Goal: Task Accomplishment & Management: Manage account settings

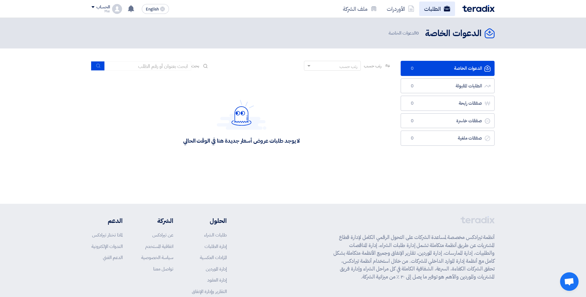
click at [435, 12] on link "الطلبات" at bounding box center [437, 9] width 36 height 15
click at [405, 11] on link "الأوردرات" at bounding box center [400, 9] width 37 height 15
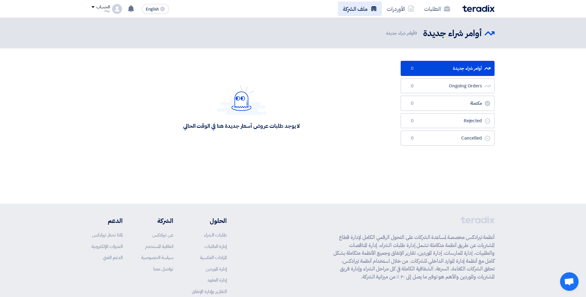
click at [370, 10] on link "ملف الشركة" at bounding box center [360, 9] width 44 height 15
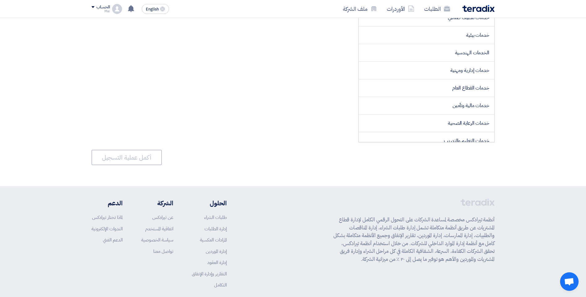
scroll to position [824, 0]
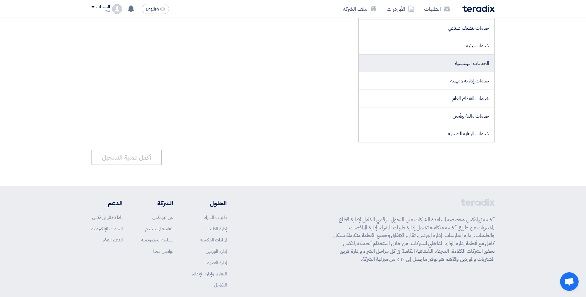
click at [463, 62] on span "الخدمات الهندسية" at bounding box center [472, 63] width 34 height 7
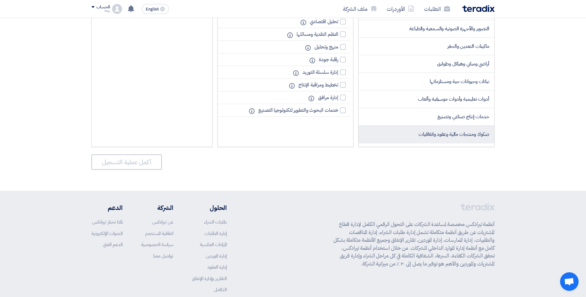
scroll to position [638, 0]
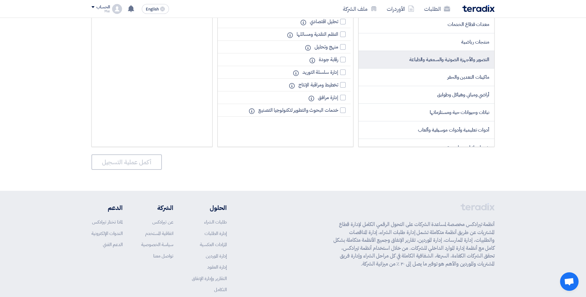
click at [465, 61] on span "التصوير والأجهزة الصوتية والسمعية والطباعة" at bounding box center [449, 59] width 80 height 7
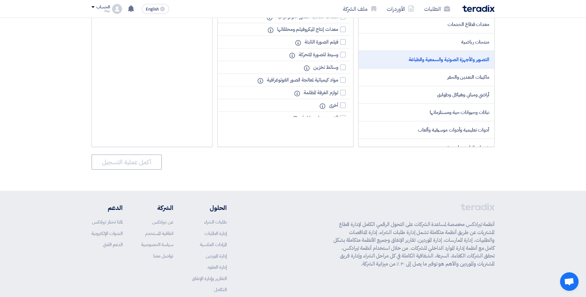
scroll to position [124, 0]
click at [342, 58] on div at bounding box center [343, 56] width 6 height 6
click at [338, 58] on input "وسائط تخزين" at bounding box center [336, 56] width 4 height 4
checkbox input "true"
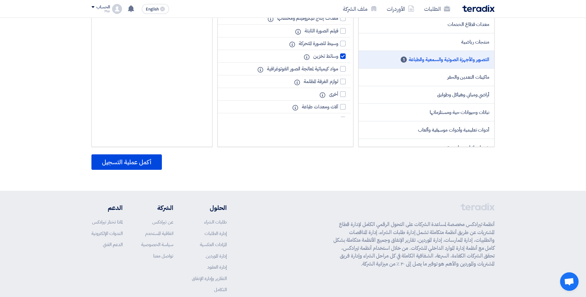
scroll to position [154, 0]
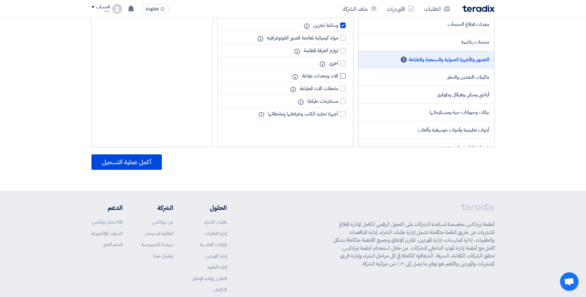
click at [343, 77] on div at bounding box center [343, 76] width 6 height 6
click at [338, 77] on input "آلات ومعدات طباعة" at bounding box center [336, 76] width 4 height 4
checkbox input "true"
click at [342, 87] on div at bounding box center [343, 89] width 6 height 6
click at [338, 87] on input "ملحقات آلات الطباعة" at bounding box center [336, 89] width 4 height 4
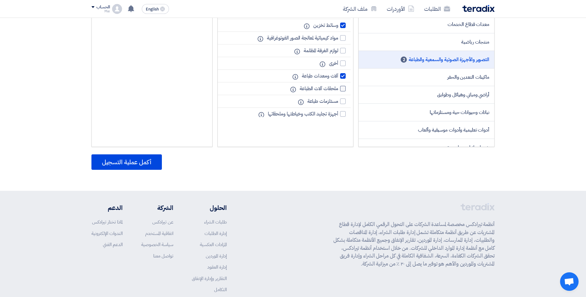
checkbox input "true"
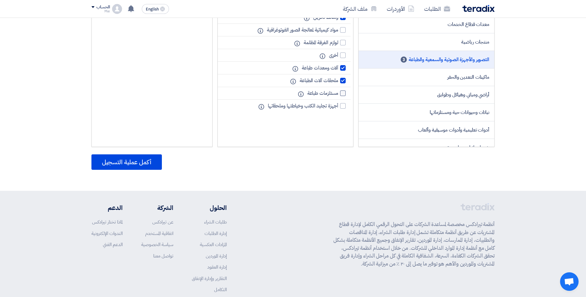
click at [342, 95] on div at bounding box center [343, 93] width 6 height 6
click at [338, 95] on input "مستلزمات طباعة" at bounding box center [336, 93] width 4 height 4
checkbox input "true"
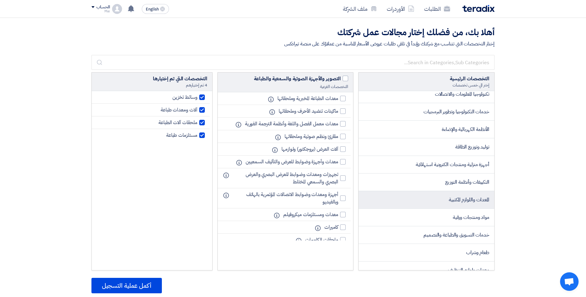
scroll to position [0, 0]
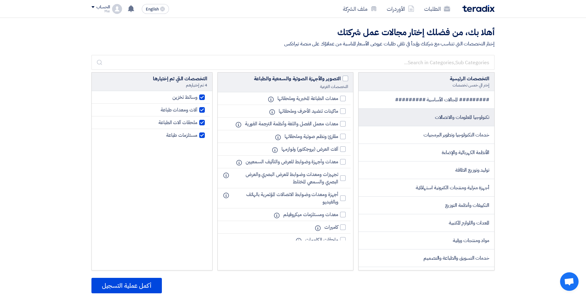
click at [366, 119] on li "تكنولوجيا المعلومات والاتصالات" at bounding box center [427, 118] width 136 height 18
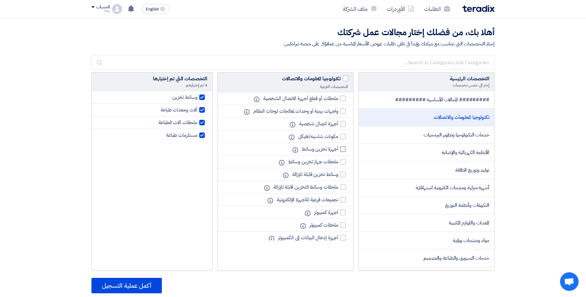
click at [342, 149] on div at bounding box center [343, 149] width 6 height 6
click at [338, 149] on input "أجهزة تخزين وسائط" at bounding box center [336, 149] width 4 height 4
checkbox input "true"
click at [343, 165] on label "ملحقات جهاز تخزين وسائط" at bounding box center [315, 161] width 61 height 7
click at [338, 164] on input "ملحقات جهاز تخزين وسائط" at bounding box center [336, 162] width 4 height 4
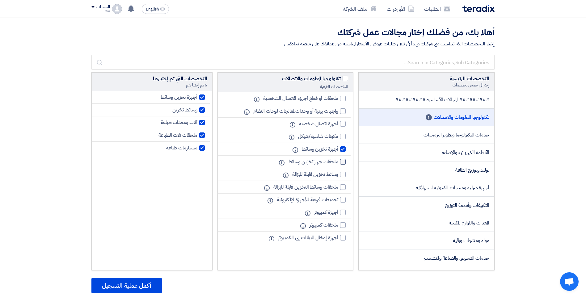
checkbox input "true"
click at [340, 213] on label "أجهزة كمبيوتر" at bounding box center [328, 212] width 35 height 7
click at [338, 213] on input "أجهزة كمبيوتر" at bounding box center [336, 213] width 4 height 4
checkbox input "true"
click at [343, 225] on div at bounding box center [343, 225] width 6 height 6
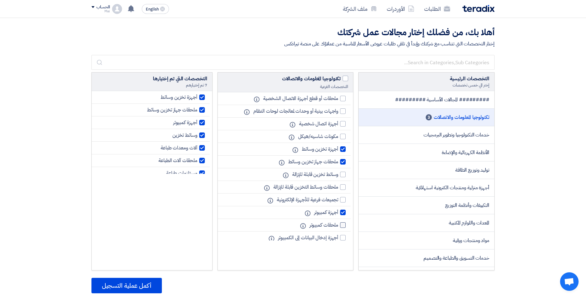
click at [338, 225] on input "ملحقات كمبيوتر" at bounding box center [336, 225] width 4 height 4
checkbox input "true"
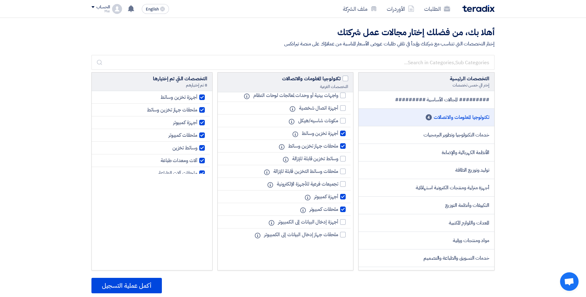
scroll to position [31, 0]
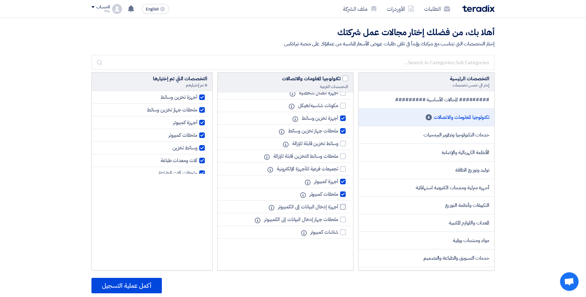
click at [340, 208] on label "أجهزة إدخال البيانات إلى الكمبيوتر" at bounding box center [310, 206] width 71 height 7
click at [338, 208] on input "أجهزة إدخال البيانات إلى الكمبيوتر" at bounding box center [336, 207] width 4 height 4
checkbox input "true"
click at [343, 219] on div at bounding box center [343, 220] width 6 height 6
click at [338, 219] on input "ملحقات جهاز إدخال البيانات إلى الكمبيوتر" at bounding box center [336, 220] width 4 height 4
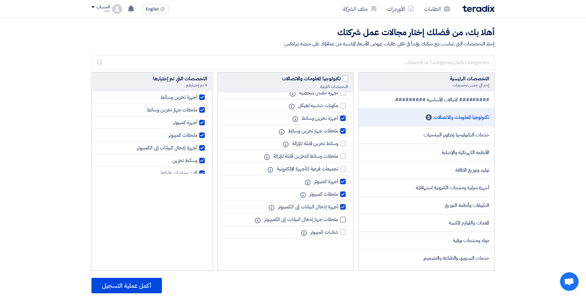
checkbox input "true"
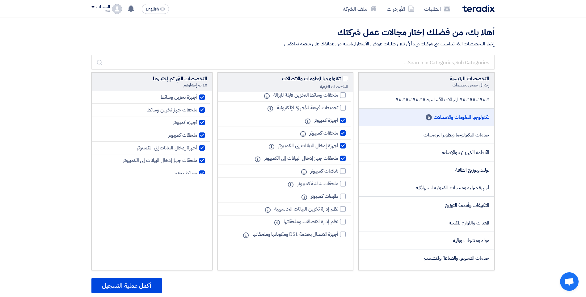
scroll to position [93, 0]
click at [340, 206] on div at bounding box center [343, 209] width 6 height 6
click at [338, 207] on input "نظم إدارة تخزين البيانات الحاسوبية" at bounding box center [336, 209] width 4 height 4
checkbox input "true"
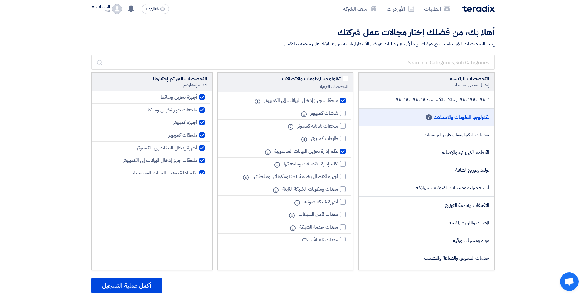
scroll to position [154, 0]
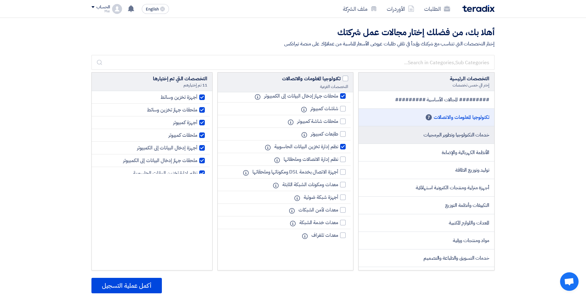
click at [438, 138] on span "خدمات التكنولوجيا وتطوير البرمجيات" at bounding box center [456, 134] width 66 height 7
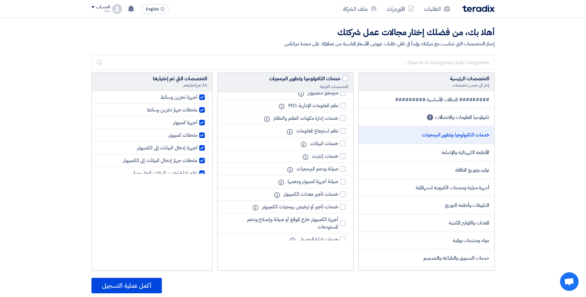
scroll to position [62, 0]
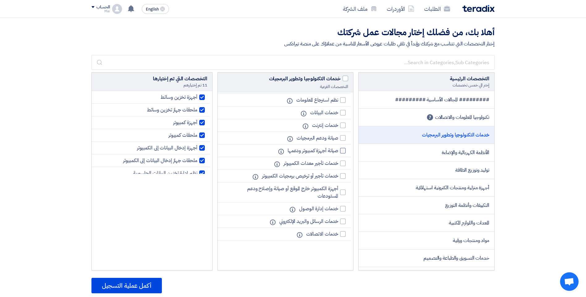
click at [344, 150] on div at bounding box center [343, 151] width 6 height 6
click at [338, 150] on input "صيانة أجهزة كمبيوتر ودعمها" at bounding box center [336, 151] width 4 height 4
checkbox input "true"
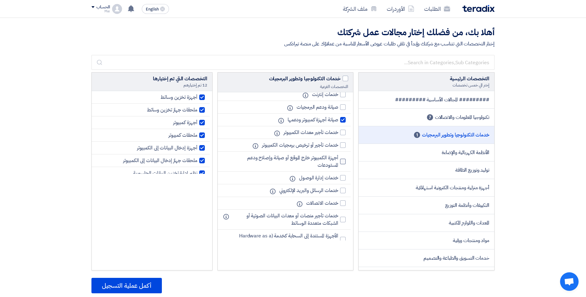
click at [343, 163] on div at bounding box center [343, 162] width 6 height 6
click at [338, 163] on input "أجهزة الكمبيوتر خارج الموقع أو صيانة وإصلاح ودعم المستودعات" at bounding box center [336, 162] width 4 height 4
checkbox input "true"
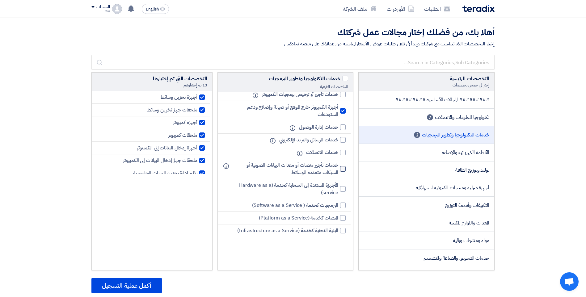
scroll to position [154, 0]
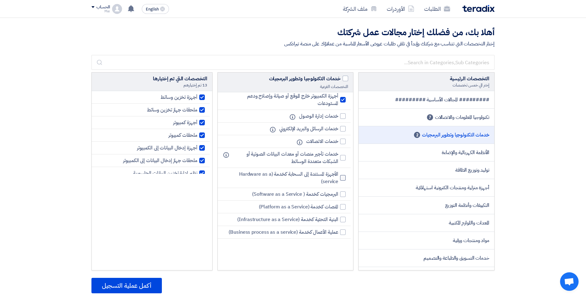
click at [340, 177] on label "الأجهزة المستندة إلى السحابة كخدمة (Hardware as a service)" at bounding box center [284, 177] width 123 height 15
click at [338, 177] on input "الأجهزة المستندة إلى السحابة كخدمة (Hardware as a service)" at bounding box center [336, 178] width 4 height 4
checkbox input "true"
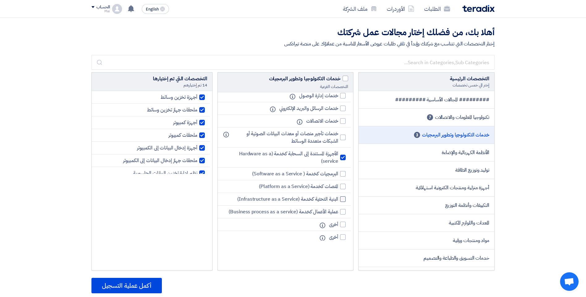
scroll to position [185, 0]
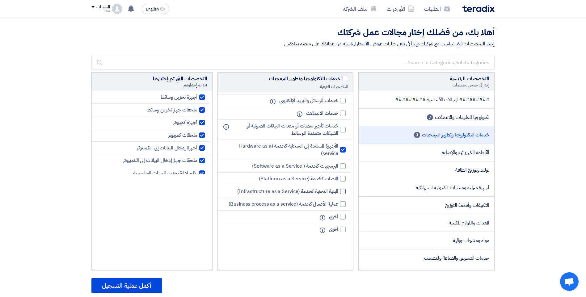
click at [340, 190] on div at bounding box center [343, 192] width 6 height 6
click at [338, 190] on input "البنية التحتية كخدمة (Infrastructure as a Service)" at bounding box center [336, 192] width 4 height 4
checkbox input "true"
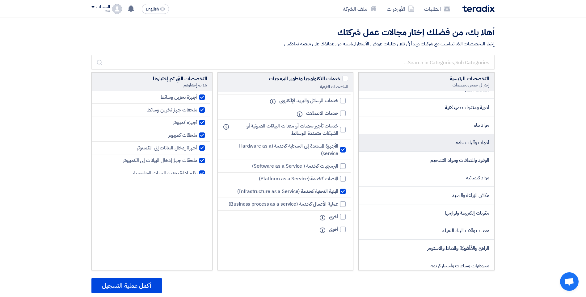
scroll to position [463, 0]
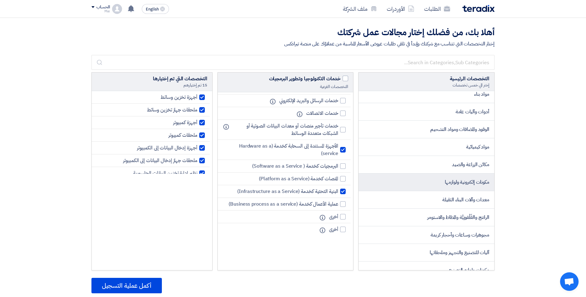
click at [462, 183] on span "مكونات إلكترونية ولوازمها" at bounding box center [467, 182] width 44 height 7
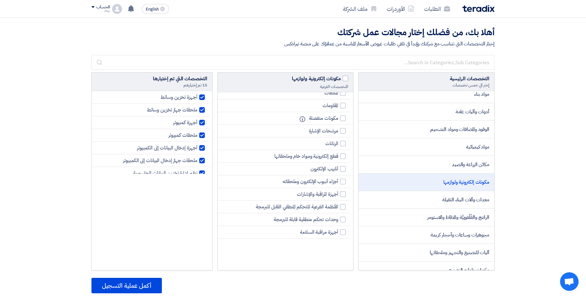
scroll to position [0, 0]
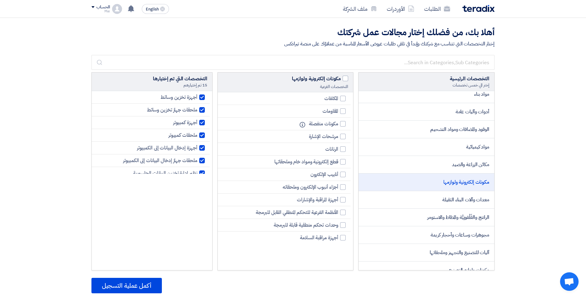
click at [154, 215] on div "التخصصات التي تم إختيارها 15 تم إختيارهم أجهزة تخزين وسائط ملحقات جهاز تخزين وس…" at bounding box center [151, 171] width 121 height 198
click at [123, 284] on button "أكمل عملية التسجيل" at bounding box center [126, 285] width 70 height 15
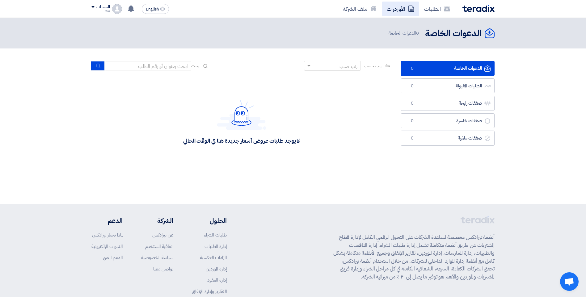
click at [399, 7] on link "الأوردرات" at bounding box center [400, 9] width 37 height 15
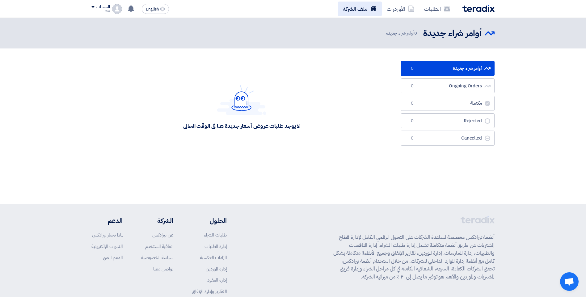
click at [363, 8] on link "ملف الشركة" at bounding box center [360, 9] width 44 height 15
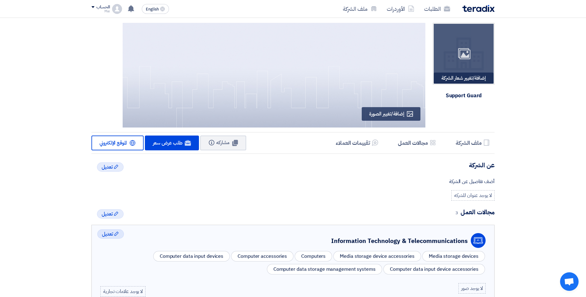
click at [443, 76] on div "إضافة/تغيير شعار الشركة Image" at bounding box center [464, 78] width 60 height 11
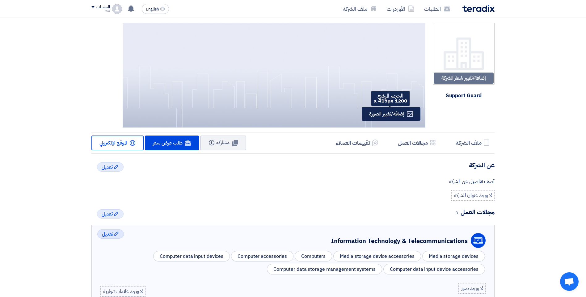
click at [405, 111] on div "Profile إضافة/تغيير الصورة" at bounding box center [391, 114] width 59 height 14
type input "C:\fakepath\WhatsApp Image [DATE] 1.16.41 PM.jpeg"
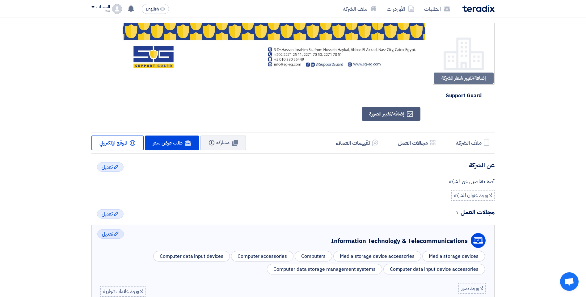
click at [284, 48] on img at bounding box center [274, 46] width 303 height 46
drag, startPoint x: 288, startPoint y: 51, endPoint x: 269, endPoint y: 54, distance: 19.1
click at [269, 54] on img at bounding box center [274, 46] width 303 height 46
click at [238, 48] on img at bounding box center [274, 46] width 303 height 46
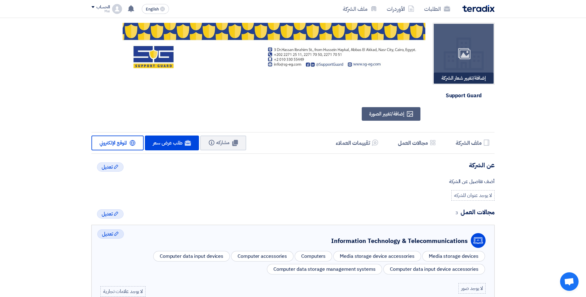
click at [468, 78] on div "إضافة/تغيير شعار الشركة Image" at bounding box center [464, 78] width 60 height 11
click at [463, 61] on div "Image" at bounding box center [464, 54] width 60 height 60
type input "C:\fakepath\sggg.JPG"
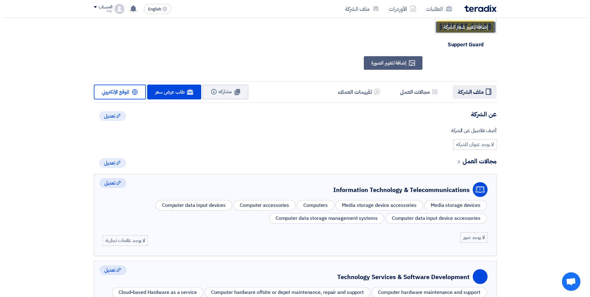
scroll to position [93, 0]
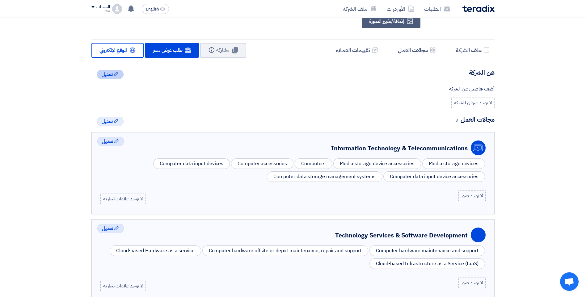
click at [118, 72] on icon "Edit" at bounding box center [116, 74] width 5 height 5
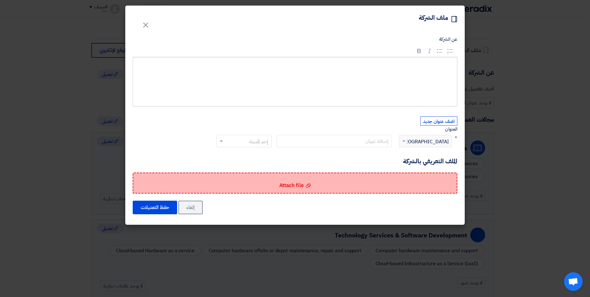
click at [215, 186] on div "Attach file Attach file" at bounding box center [295, 183] width 325 height 21
click at [0, 0] on input "Attach file Attach file" at bounding box center [0, 0] width 0 height 0
click at [229, 179] on div "Attach file Attach file" at bounding box center [295, 183] width 325 height 21
click at [0, 0] on input "Attach file Attach file" at bounding box center [0, 0] width 0 height 0
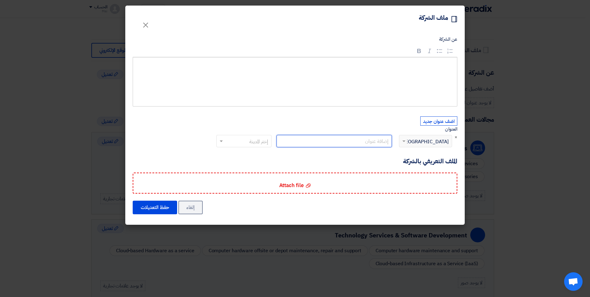
click at [363, 142] on input "text" at bounding box center [335, 141] width 116 height 12
click at [226, 142] on input "text" at bounding box center [247, 142] width 43 height 10
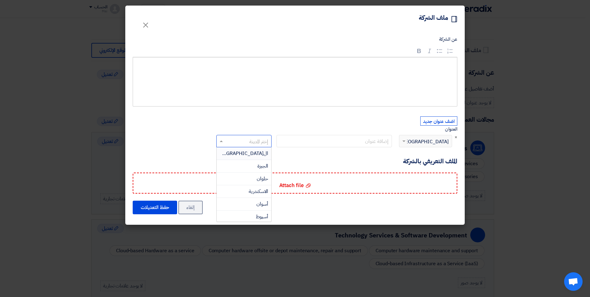
click at [230, 152] on div "ال[GEOGRAPHIC_DATA]" at bounding box center [244, 153] width 55 height 13
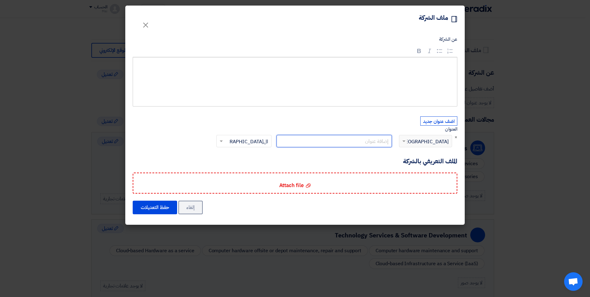
click at [384, 143] on input "text" at bounding box center [335, 141] width 116 height 12
type input "3 ش دكتور [PERSON_NAME] متفرع من [PERSON_NAME] [PERSON_NAME] مدينة نصر"
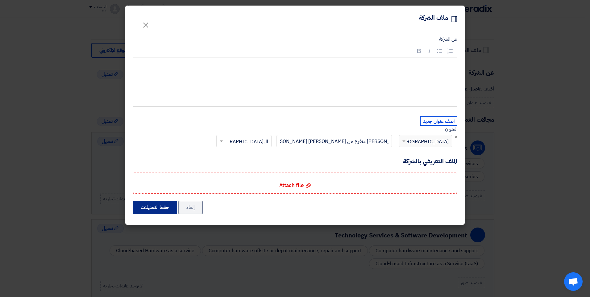
click at [150, 209] on button "حفظ التعديلات" at bounding box center [155, 208] width 44 height 14
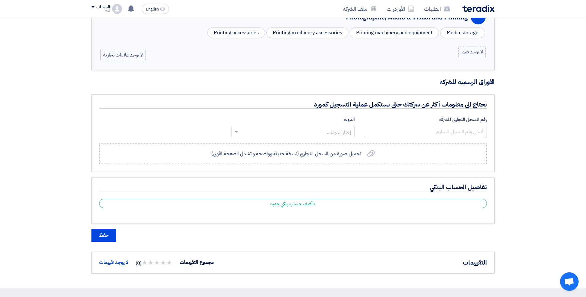
scroll to position [432, 0]
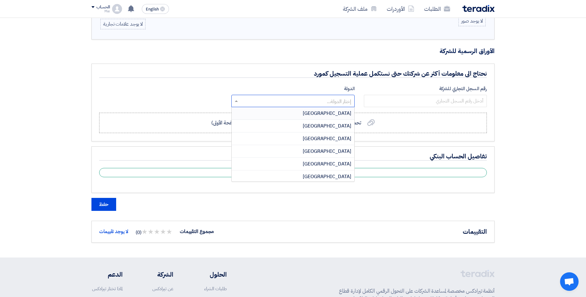
click at [233, 102] on span at bounding box center [236, 100] width 8 height 7
type input "ث"
type input "eg"
click at [308, 128] on div "[GEOGRAPHIC_DATA]" at bounding box center [293, 126] width 122 height 13
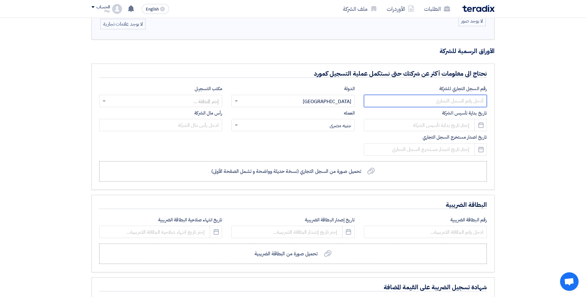
click at [382, 103] on input "number" at bounding box center [425, 101] width 123 height 12
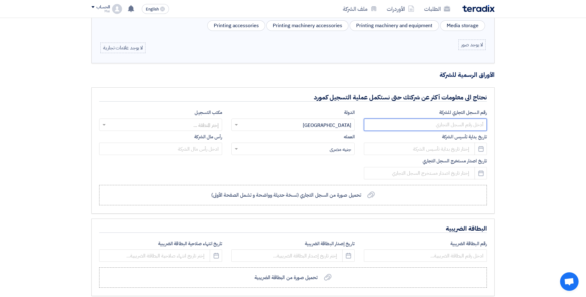
scroll to position [401, 0]
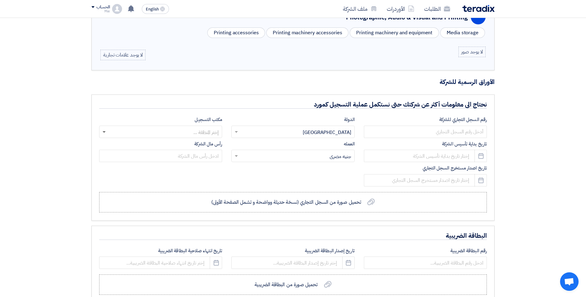
click at [103, 131] on span at bounding box center [104, 132] width 3 height 2
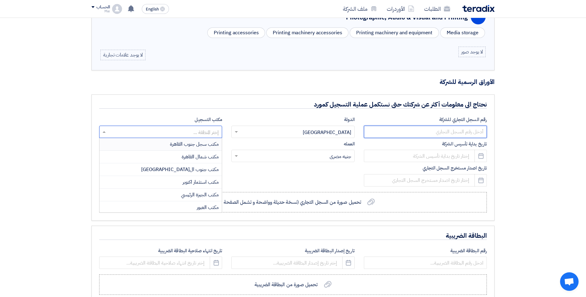
click at [449, 135] on input "number" at bounding box center [425, 132] width 123 height 12
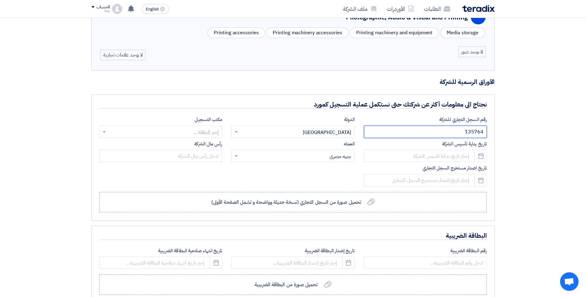
type input "135764"
click at [104, 134] on span at bounding box center [103, 131] width 8 height 7
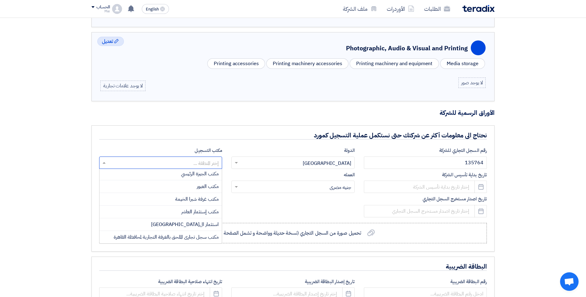
scroll to position [62, 0]
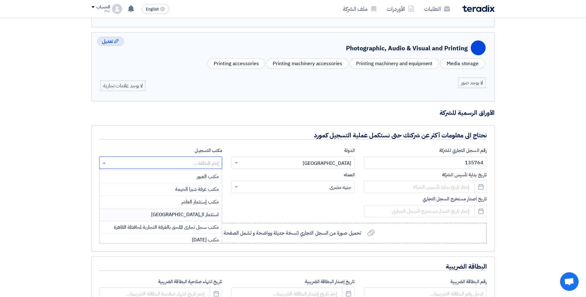
click at [176, 210] on div "استثمار ال[GEOGRAPHIC_DATA]" at bounding box center [160, 214] width 122 height 13
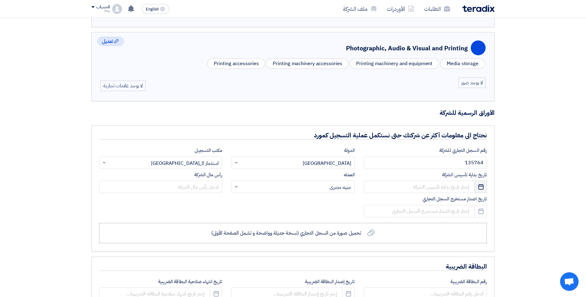
click at [482, 184] on icon "Pick a date" at bounding box center [481, 187] width 6 height 6
select select "10"
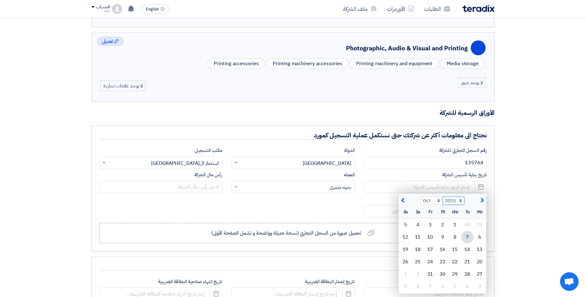
click at [460, 202] on select "2015 2016 2017 2018 2019 2020 2021 2022 2023 2024 2025 2026 2027 2028 2029 2030…" at bounding box center [454, 201] width 22 height 8
select select "2019"
click at [443, 197] on select "2015 2016 2017 2018 2019 2020 2021 2022 2023 2024 2025 2026 2027 2028 2029 2030…" at bounding box center [454, 201] width 22 height 8
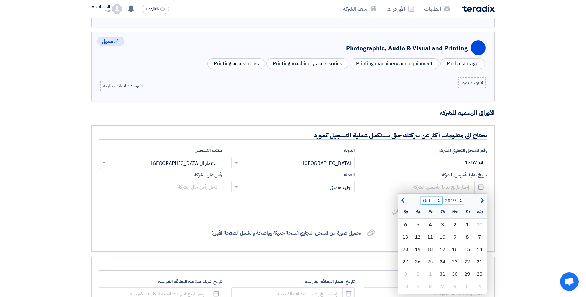
click at [438, 202] on select "Jan Feb Mar Apr May Jun [DATE] Aug Sep Oct Nov Dec" at bounding box center [432, 201] width 22 height 8
select select "5"
click at [421, 197] on select "Jan Feb Mar Apr May Jun [DATE] Aug Sep Oct Nov Dec" at bounding box center [432, 201] width 22 height 8
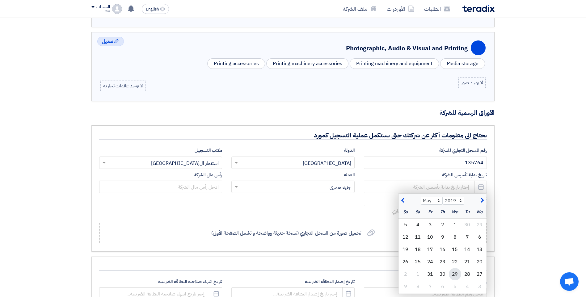
click at [452, 277] on div "29" at bounding box center [455, 274] width 12 height 12
type input "[DATE]"
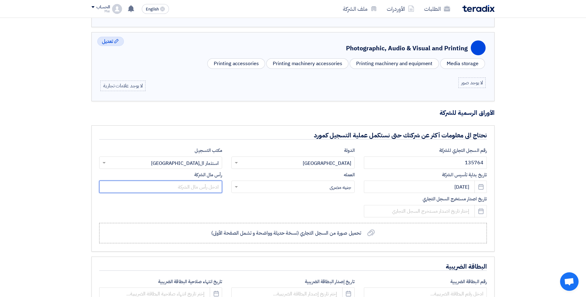
click at [198, 185] on input "text" at bounding box center [160, 187] width 123 height 12
click at [479, 208] on icon "Pick a date" at bounding box center [481, 211] width 6 height 6
select select "10"
select select "2025"
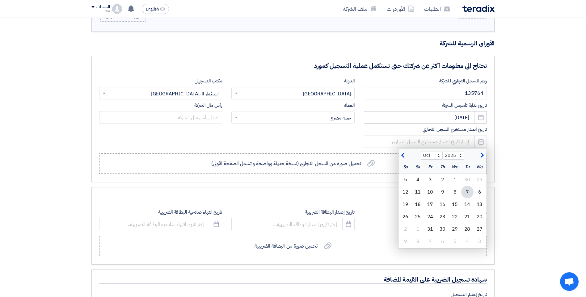
scroll to position [463, 0]
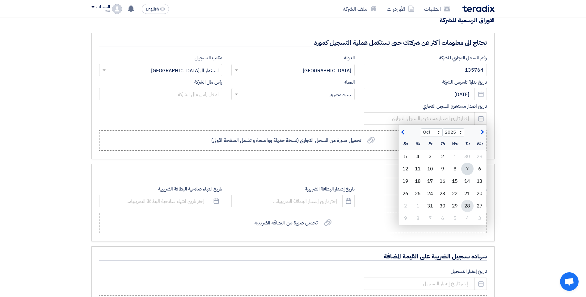
click at [467, 205] on div "28" at bounding box center [467, 206] width 12 height 12
type input "[DATE]"
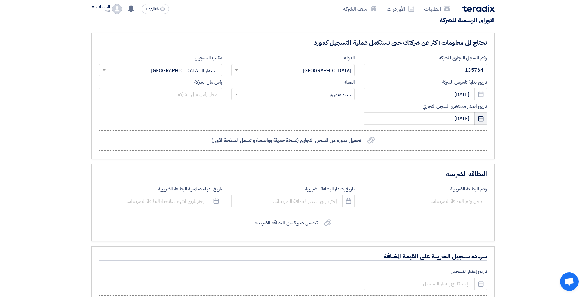
click at [479, 118] on use "button" at bounding box center [480, 119] width 5 height 6
select select "10"
select select "2025"
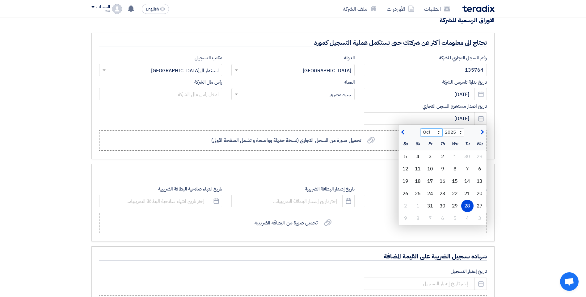
click at [439, 135] on select "Jan Feb Mar Apr May Jun [DATE] Aug Sep Oct Nov Dec" at bounding box center [432, 132] width 22 height 8
select select "9"
click at [421, 128] on select "Jan Feb Mar Apr May Jun [DATE] Aug Sep Oct Nov Dec" at bounding box center [432, 132] width 22 height 8
click at [327, 115] on div "رقم السجل التجاري للشركة 135764 الدولة إختار الدولة... × [GEOGRAPHIC_DATA] × مك…" at bounding box center [293, 90] width 397 height 73
click at [247, 107] on div "رقم السجل التجاري للشركة 135764 الدولة إختار الدولة... × [GEOGRAPHIC_DATA] × مك…" at bounding box center [293, 90] width 397 height 73
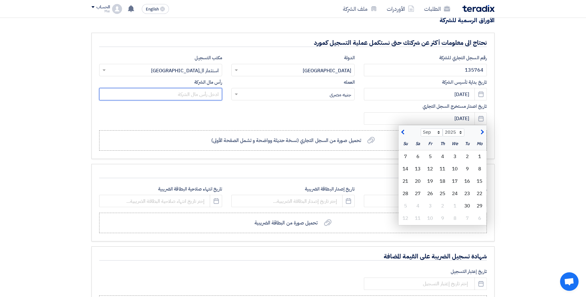
click at [197, 95] on input "text" at bounding box center [160, 94] width 123 height 12
type input "510000"
click at [332, 119] on div "رقم السجل التجاري للشركة 135764 الدولة إختار الدولة... × [GEOGRAPHIC_DATA] × مك…" at bounding box center [293, 90] width 397 height 73
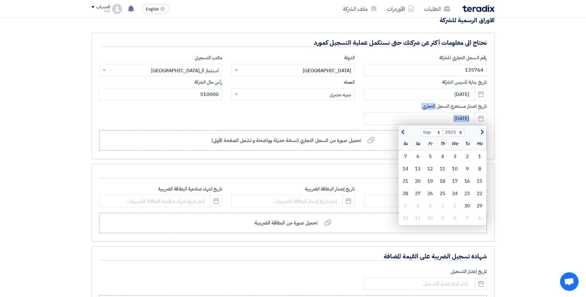
click at [426, 132] on select "Jan Feb Mar Apr May Jun [DATE] Aug Sep Oct Nov Dec" at bounding box center [432, 132] width 22 height 8
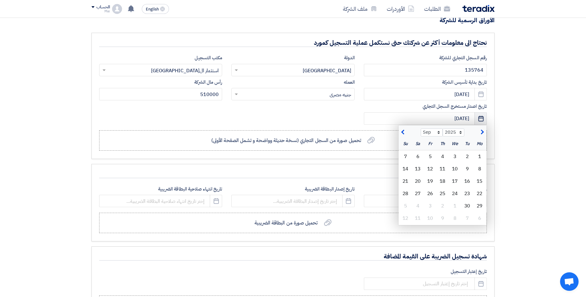
click at [481, 118] on icon "Pick a date" at bounding box center [481, 119] width 6 height 6
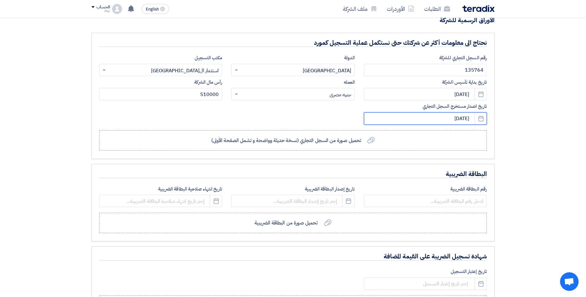
drag, startPoint x: 456, startPoint y: 118, endPoint x: 460, endPoint y: 119, distance: 4.1
click at [460, 119] on input "[DATE]" at bounding box center [425, 118] width 123 height 12
select select "10"
select select "2025"
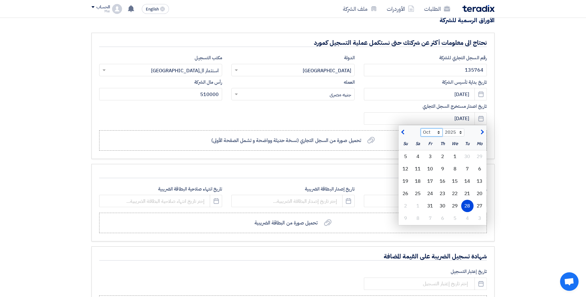
click at [439, 134] on select "Jan Feb Mar Apr May Jun [DATE] Aug Sep Oct Nov Dec" at bounding box center [432, 132] width 22 height 8
select select "9"
click at [421, 128] on select "Jan Feb Mar Apr May Jun [DATE] Aug Sep Oct Nov Dec" at bounding box center [432, 132] width 22 height 8
click at [405, 191] on div "28" at bounding box center [405, 193] width 12 height 12
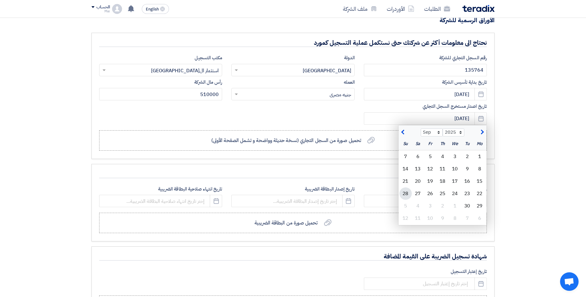
type input "[DATE]"
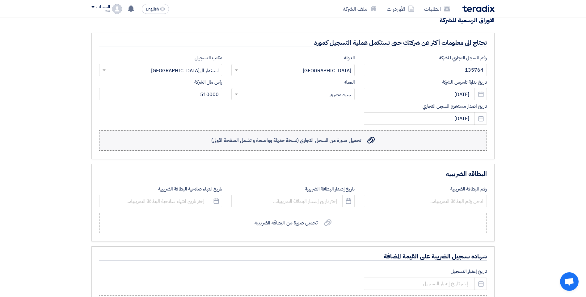
click at [373, 140] on use at bounding box center [370, 140] width 7 height 7
click at [0, 0] on input "تحميل صورة من السجل التجاري (نسخة حديثة وواضحة و تشمل الصفحة الأولى) تحميل صورة…" at bounding box center [0, 0] width 0 height 0
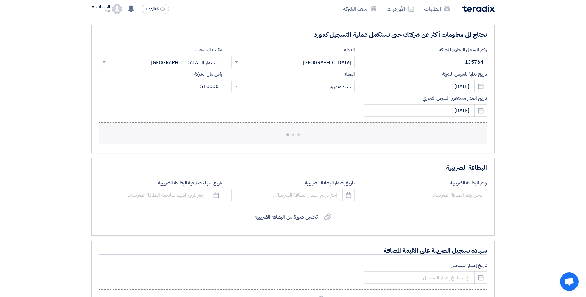
scroll to position [472, 0]
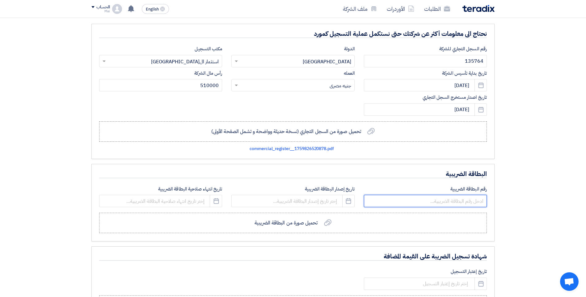
click at [447, 202] on input "number" at bounding box center [425, 201] width 123 height 12
type input "8"
type input "721"
click at [350, 200] on icon "Pick a date" at bounding box center [348, 201] width 6 height 6
select select "10"
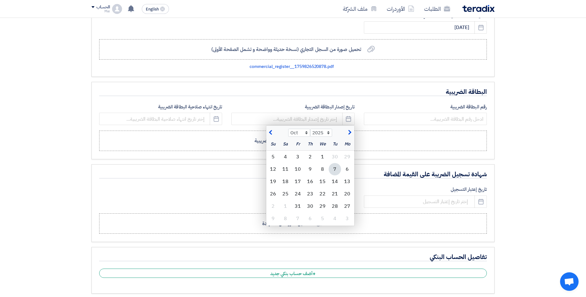
scroll to position [565, 0]
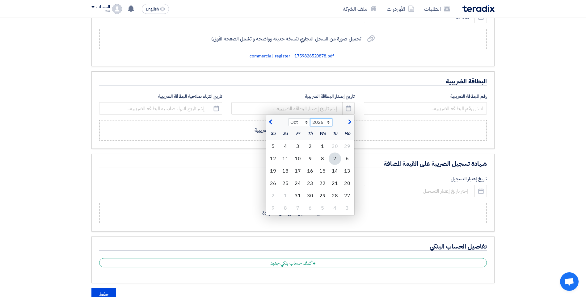
click at [320, 122] on select "2015 2016 2017 2018 2019 2020 2021 2022 2023 2024 2025 2026 2027 2028 2029 2030…" at bounding box center [321, 122] width 22 height 8
select select "2023"
click at [310, 118] on select "2015 2016 2017 2018 2019 2020 2021 2022 2023 2024 2025 2026 2027 2028 2029 2030…" at bounding box center [321, 122] width 22 height 8
click at [307, 124] on select "Jan Feb Mar Apr May Jun [DATE] Aug Sep Oct Nov Dec" at bounding box center [299, 122] width 22 height 8
select select "1"
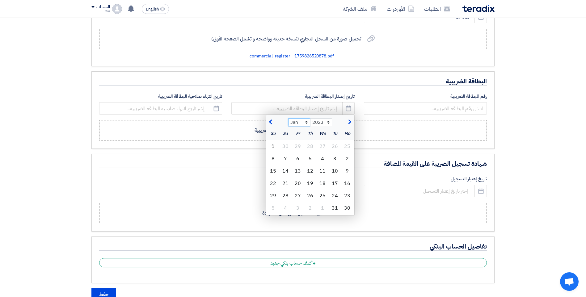
click at [288, 118] on select "Jan Feb Mar Apr May Jun [DATE] Aug Sep Oct Nov Dec" at bounding box center [299, 122] width 22 height 8
click at [271, 169] on div "15" at bounding box center [273, 171] width 12 height 12
type input "[DATE]"
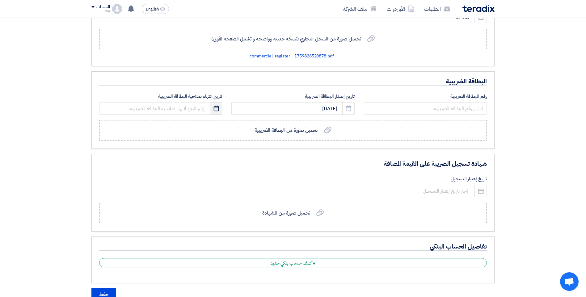
click at [216, 106] on icon "Pick a date" at bounding box center [216, 108] width 6 height 6
select select "10"
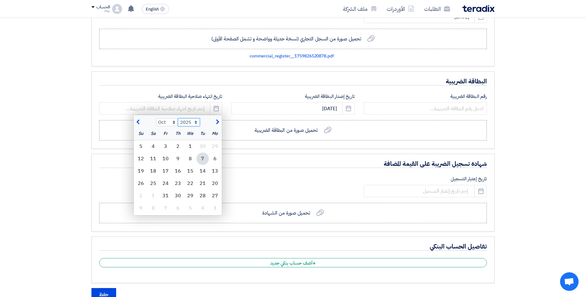
click at [196, 123] on select "2015 2016 2017 2018 2019 2020 2021 2022 2023 2024 2025 2026 2027 2028 2029 2030…" at bounding box center [189, 122] width 22 height 8
select select "2028"
click at [178, 118] on select "2015 2016 2017 2018 2019 2020 2021 2022 2023 2024 2025 2026 2027 2028 2029 2030…" at bounding box center [189, 122] width 22 height 8
click at [165, 122] on select "Jan Feb Mar Apr May Jun [DATE] Aug Sep Oct Nov Dec" at bounding box center [167, 122] width 22 height 8
select select "1"
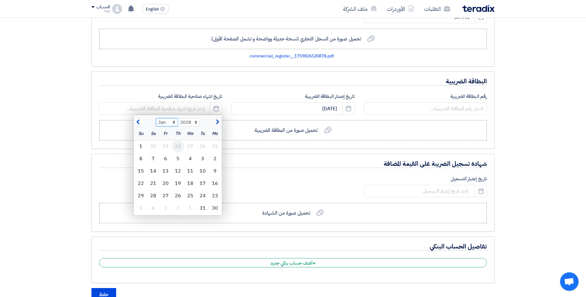
click at [156, 118] on select "Jan Feb Mar Apr May Jun [DATE] Aug Sep Oct Nov Dec" at bounding box center [167, 122] width 22 height 8
click at [168, 171] on div "14" at bounding box center [165, 171] width 12 height 12
type input "[DATE]"
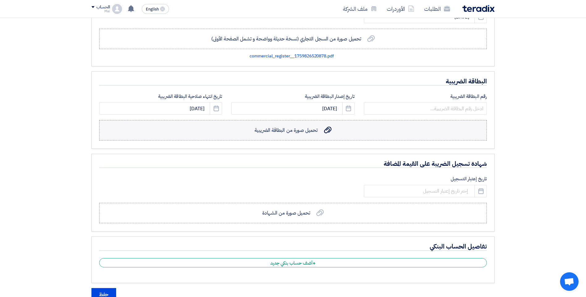
click at [298, 133] on span "تحميل صورة من البطاقة الضريبية" at bounding box center [285, 130] width 63 height 7
click at [0, 0] on input "تحميل صورة من البطاقة الضريبية تحميل صورة من البطاقة الضريبية" at bounding box center [0, 0] width 0 height 0
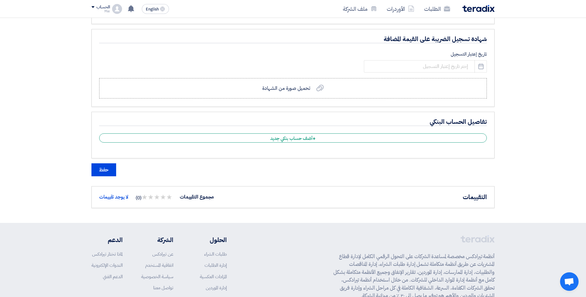
scroll to position [688, 0]
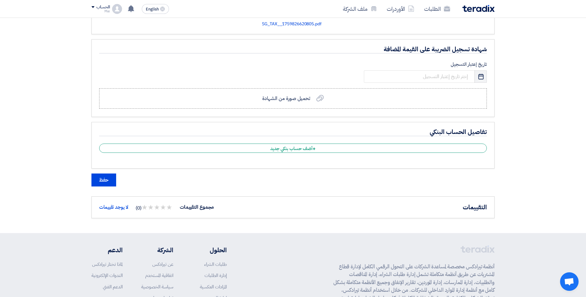
click at [479, 75] on icon "Pick a date" at bounding box center [481, 77] width 6 height 6
select select "10"
select select "2025"
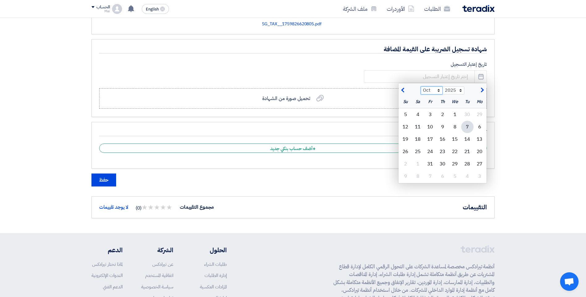
click at [428, 89] on select "Jan Feb Mar Apr May Jun [DATE] Aug Sep Oct Nov Dec" at bounding box center [432, 90] width 22 height 8
select select "1"
click at [421, 86] on select "Jan Feb Mar Apr May Jun [DATE] Aug Sep Oct Nov Dec" at bounding box center [432, 90] width 22 height 8
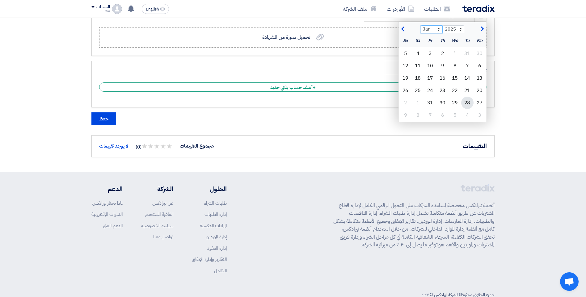
scroll to position [750, 0]
click at [454, 102] on div "29" at bounding box center [455, 102] width 12 height 12
type input "[DATE]"
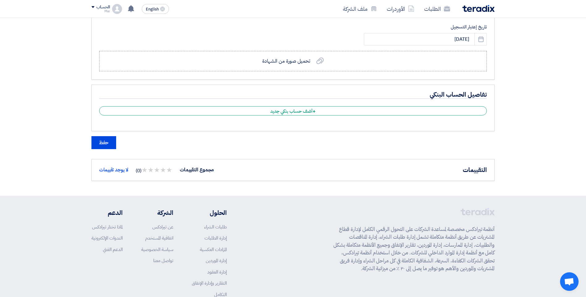
scroll to position [688, 0]
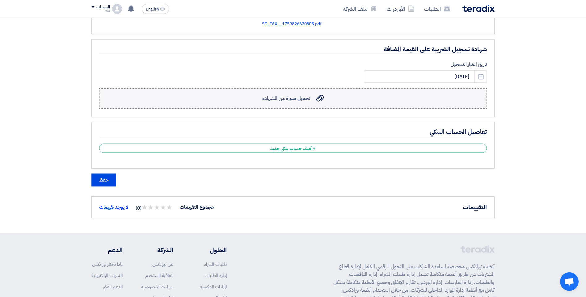
click at [304, 95] on span "تحميل صورة من الشهادة" at bounding box center [286, 98] width 48 height 7
click at [0, 0] on input "تحميل صورة من الشهادة تحميل صورة من الشهادة" at bounding box center [0, 0] width 0 height 0
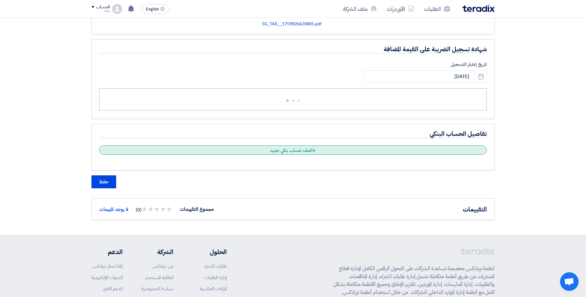
click at [300, 150] on div "+ أضف حساب بنكي جديد" at bounding box center [293, 149] width 388 height 9
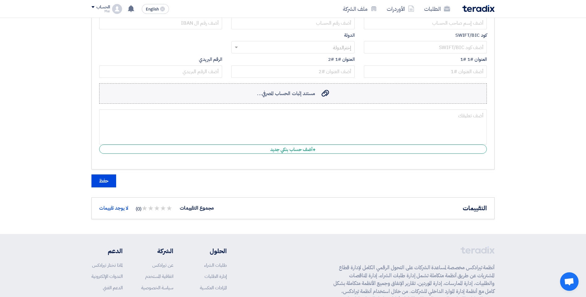
scroll to position [874, 0]
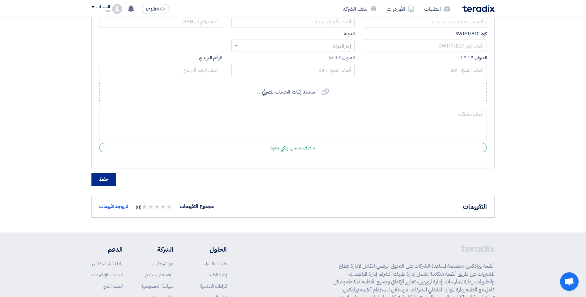
click at [102, 178] on button "حفظ" at bounding box center [103, 179] width 25 height 13
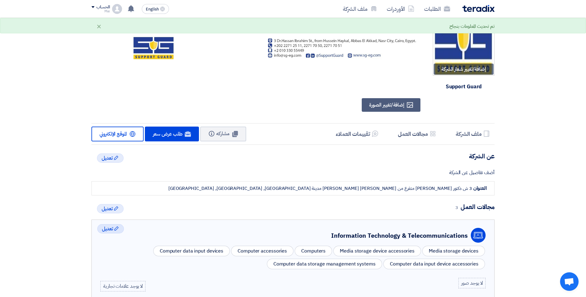
scroll to position [0, 0]
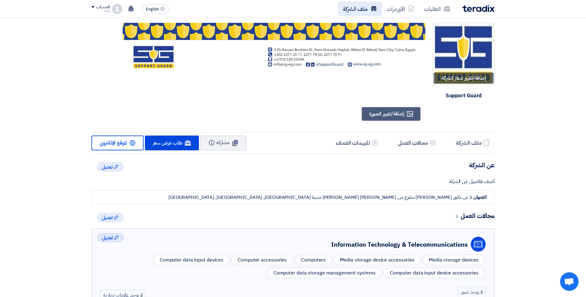
click at [372, 8] on use at bounding box center [373, 8] width 5 height 5
click at [352, 11] on link "ملف الشركة" at bounding box center [360, 9] width 44 height 15
click at [392, 10] on link "الأوردرات" at bounding box center [400, 9] width 37 height 15
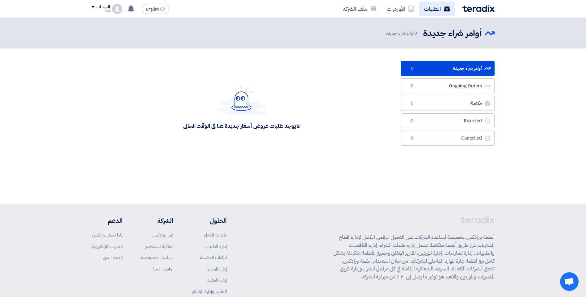
click at [429, 10] on link "الطلبات" at bounding box center [437, 9] width 36 height 15
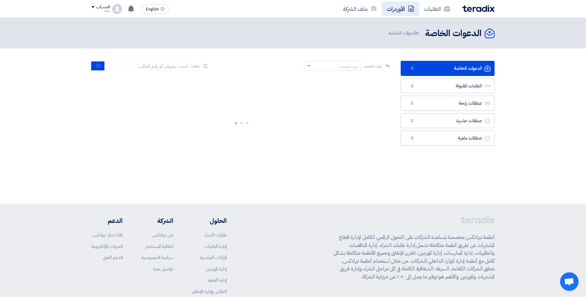
click at [401, 10] on link "الأوردرات" at bounding box center [400, 9] width 37 height 15
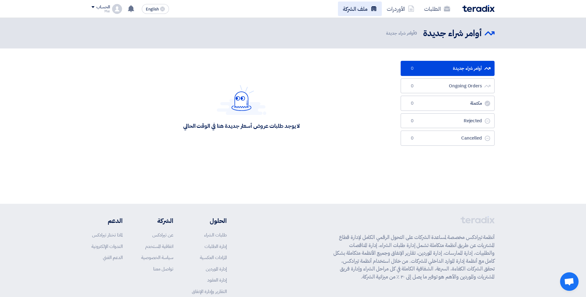
click at [366, 7] on link "ملف الشركة" at bounding box center [360, 9] width 44 height 15
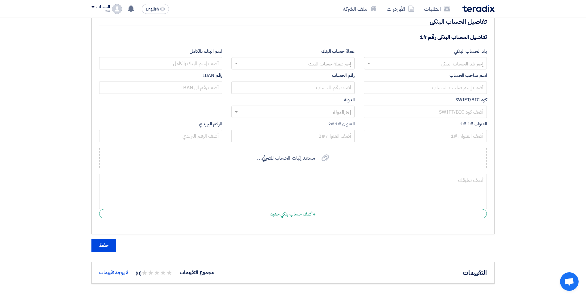
scroll to position [803, 0]
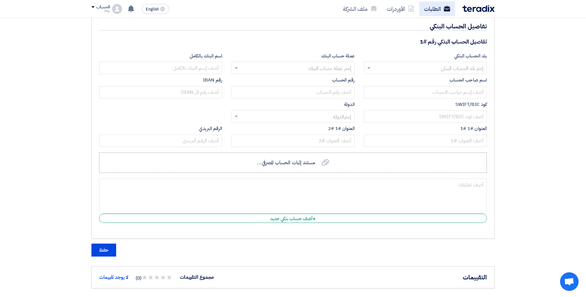
click at [442, 13] on link "الطلبات" at bounding box center [437, 9] width 36 height 15
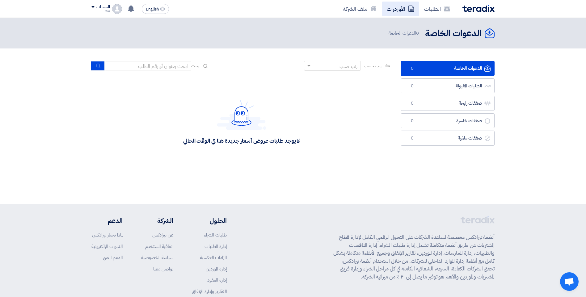
click at [402, 14] on link "الأوردرات" at bounding box center [400, 9] width 37 height 15
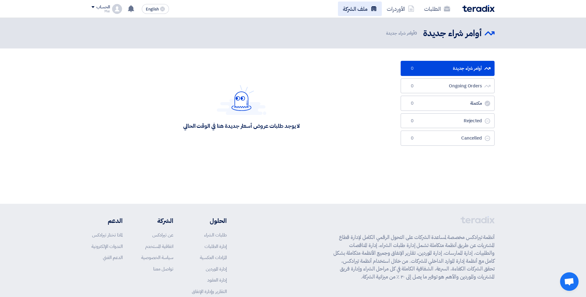
click at [376, 12] on link "ملف الشركة" at bounding box center [360, 9] width 44 height 15
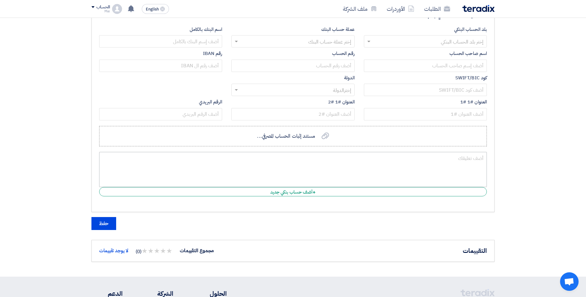
scroll to position [827, 0]
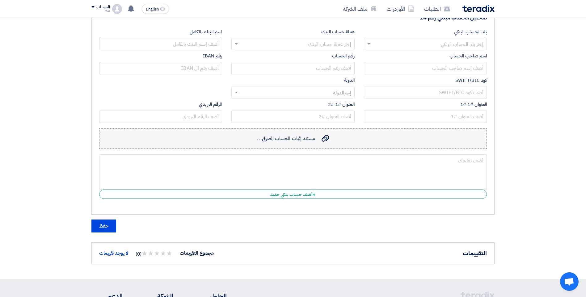
click at [305, 139] on span "مستند إثبات الحساب المصرفي..." at bounding box center [286, 138] width 58 height 7
click at [0, 0] on input "مستند إثبات الحساب المصرفي... مستند إثبات الحساب المصرفي..." at bounding box center [0, 0] width 0 height 0
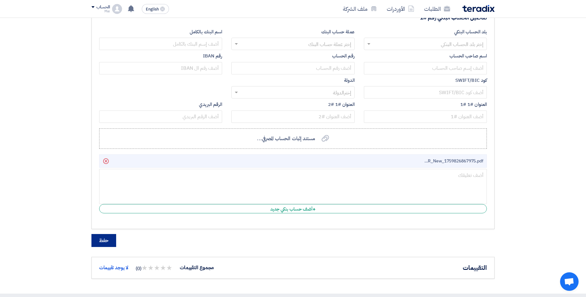
click at [103, 240] on button "حفظ" at bounding box center [103, 240] width 25 height 13
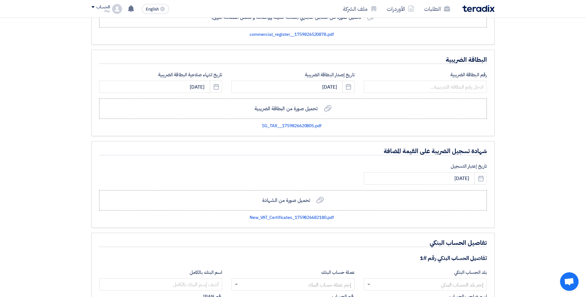
scroll to position [587, 0]
click at [397, 87] on input "number" at bounding box center [425, 86] width 123 height 12
type input "721"
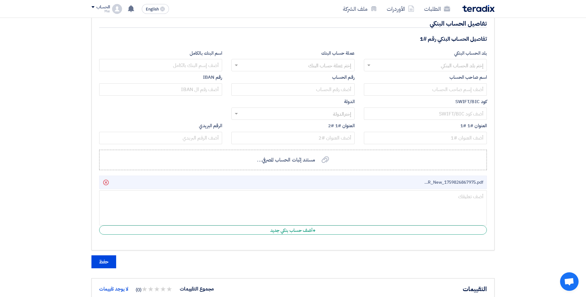
scroll to position [896, 0]
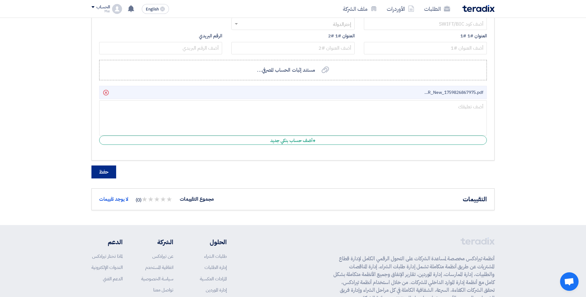
click at [104, 171] on button "حفظ" at bounding box center [103, 172] width 25 height 13
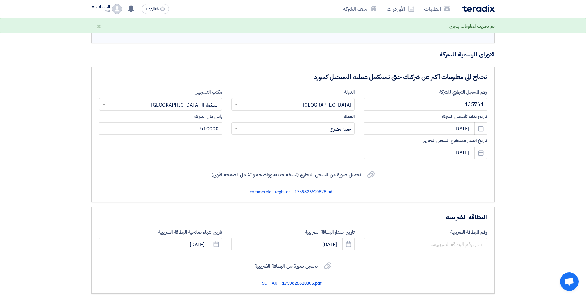
scroll to position [340, 0]
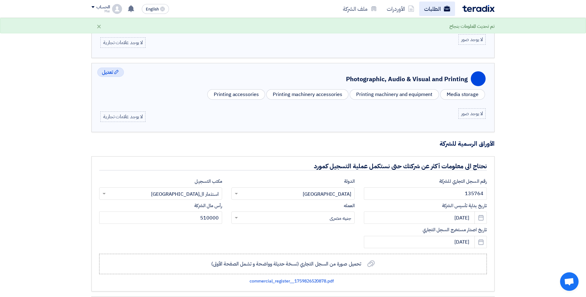
click at [435, 5] on link "الطلبات" at bounding box center [437, 9] width 36 height 15
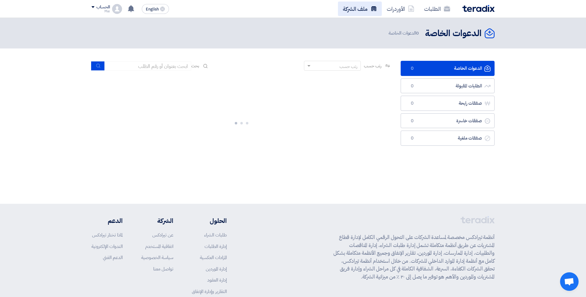
click at [365, 11] on link "ملف الشركة" at bounding box center [360, 9] width 44 height 15
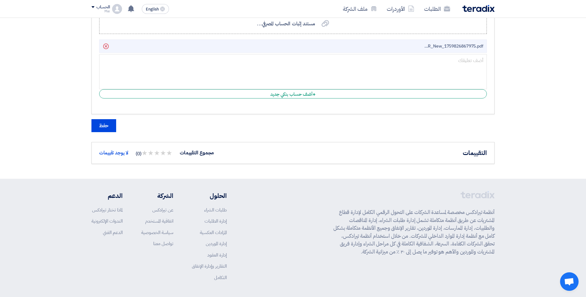
scroll to position [965, 0]
